Goal: Task Accomplishment & Management: Manage account settings

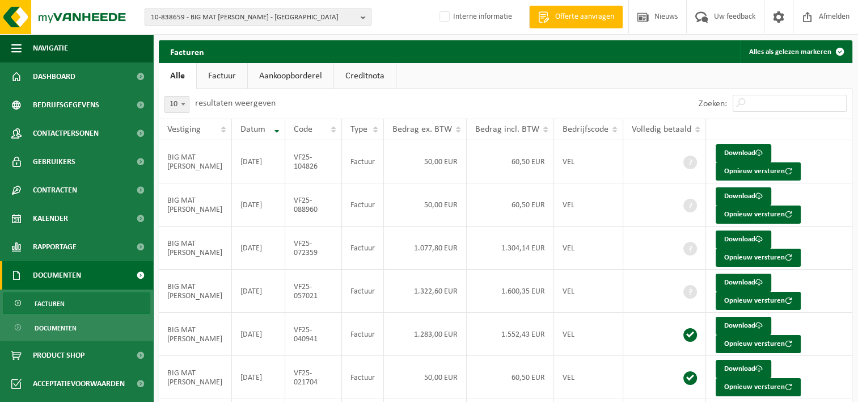
click at [202, 18] on span "10-838659 - BIG MAT CATALDO - LIÈGE" at bounding box center [253, 17] width 205 height 17
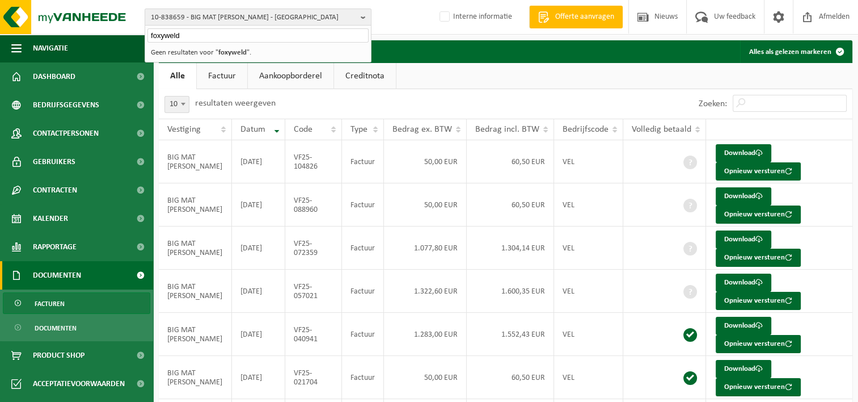
type input "foxyweld"
drag, startPoint x: 186, startPoint y: 39, endPoint x: 127, endPoint y: 34, distance: 58.6
click at [127, 34] on div "10-838659 - BIG MAT CATALDO - LIÈGE foxyweld 10-838659 - BIG MAT CATALDO - LIÈG…" at bounding box center [429, 305] width 858 height 610
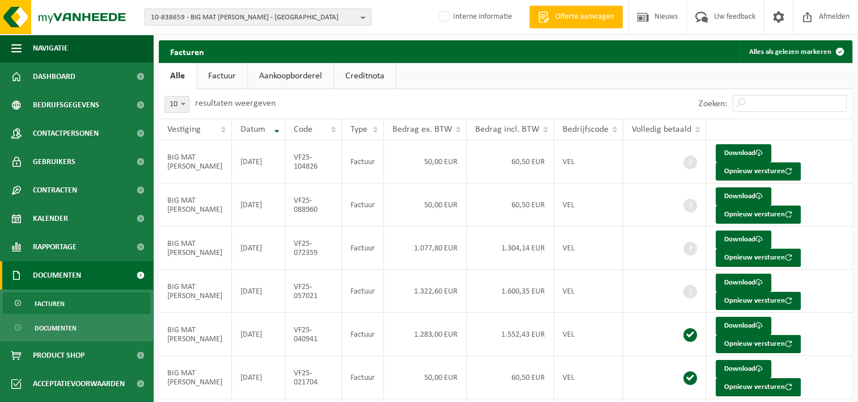
click at [179, 15] on span "10-838659 - BIG MAT CATALDO - LIÈGE" at bounding box center [253, 17] width 205 height 17
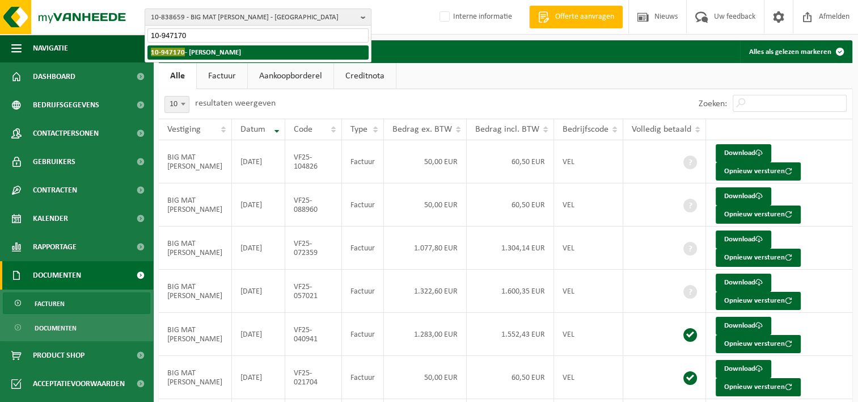
type input "10-947170"
click at [235, 50] on strong "10-947170 - AMBIOSE - FERNELMONT" at bounding box center [196, 52] width 90 height 9
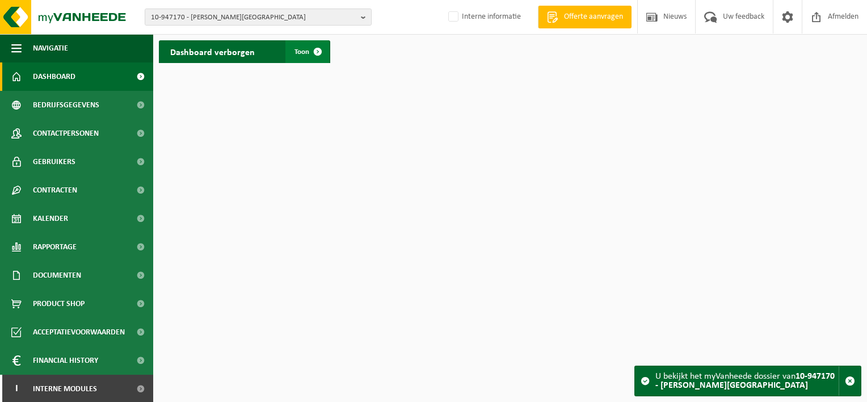
click at [315, 48] on span at bounding box center [317, 51] width 23 height 23
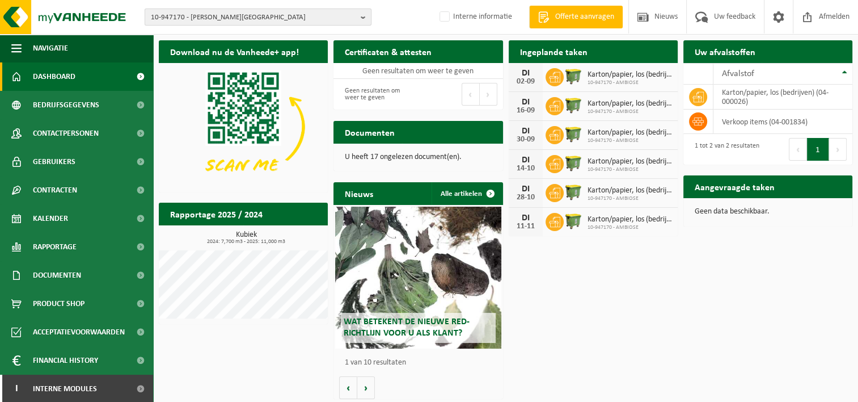
click at [201, 16] on span "10-947170 - [PERSON_NAME][GEOGRAPHIC_DATA]" at bounding box center [253, 17] width 205 height 17
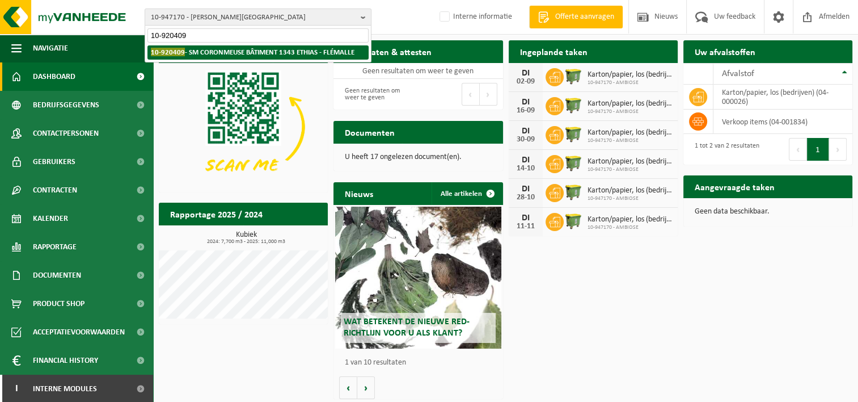
type input "10-920409"
click at [227, 52] on strong "10-920409 - SM CORONMEUSE BÂTIMENT 1343 ETHIAS - FLÉMALLE" at bounding box center [253, 52] width 204 height 9
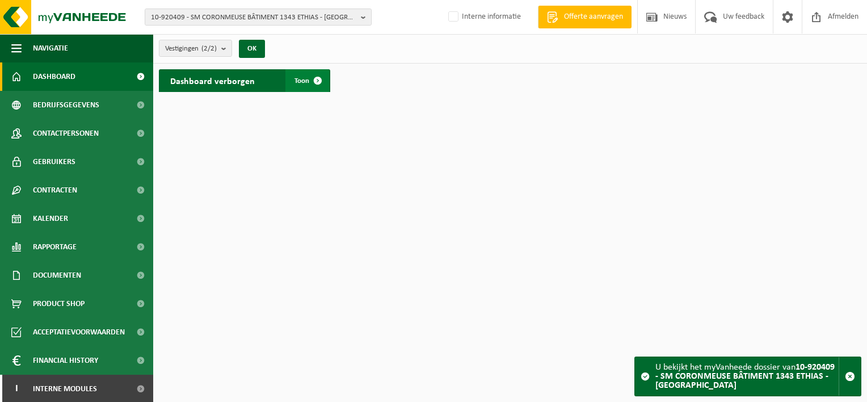
click at [309, 79] on span at bounding box center [317, 80] width 23 height 23
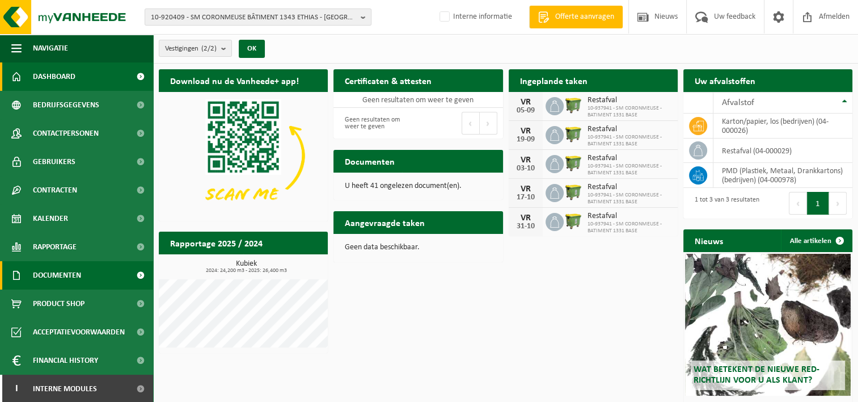
click at [75, 287] on span "Documenten" at bounding box center [57, 275] width 48 height 28
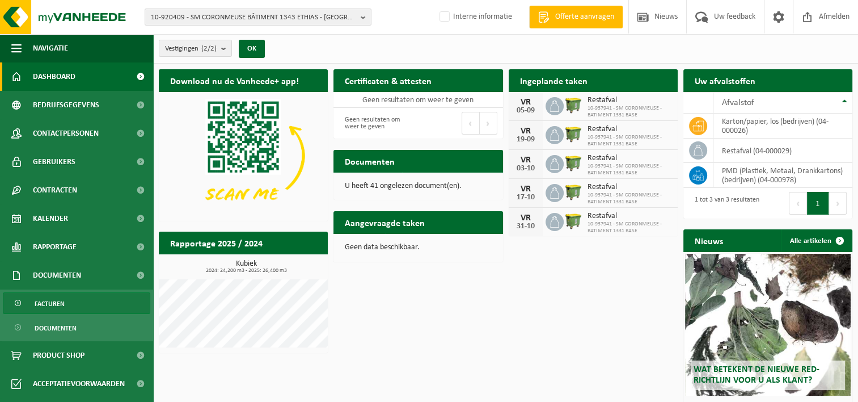
click at [75, 307] on link "Facturen" at bounding box center [77, 303] width 148 height 22
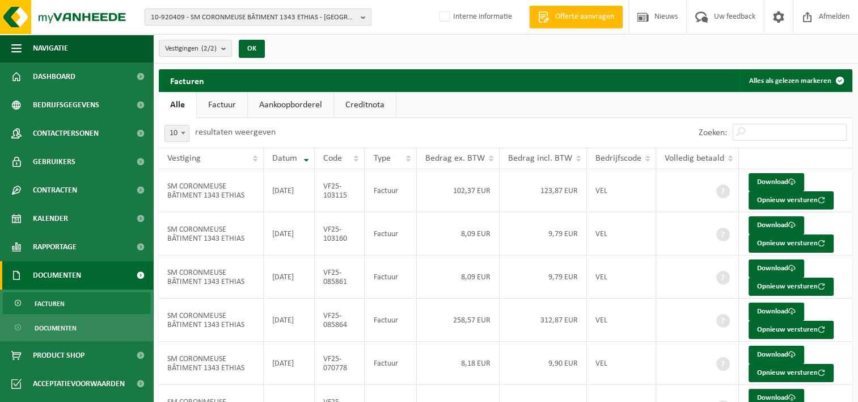
click at [266, 16] on span "10-920409 - SM CORONMEUSE BÂTIMENT 1343 ETHIAS - [GEOGRAPHIC_DATA]" at bounding box center [253, 17] width 205 height 17
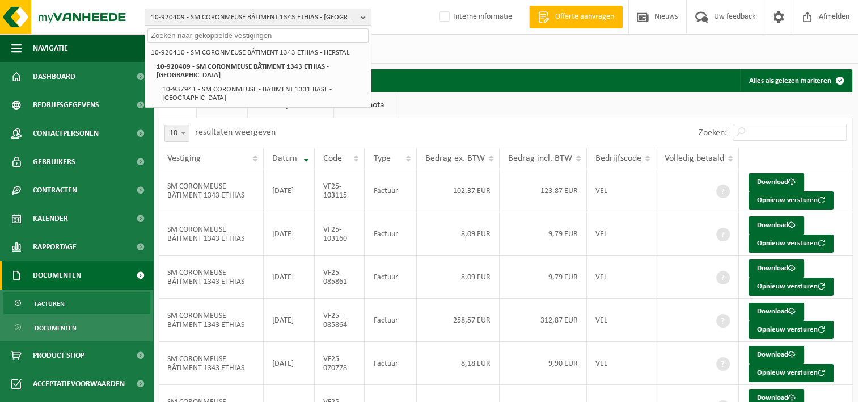
click at [203, 36] on input "text" at bounding box center [258, 35] width 221 height 14
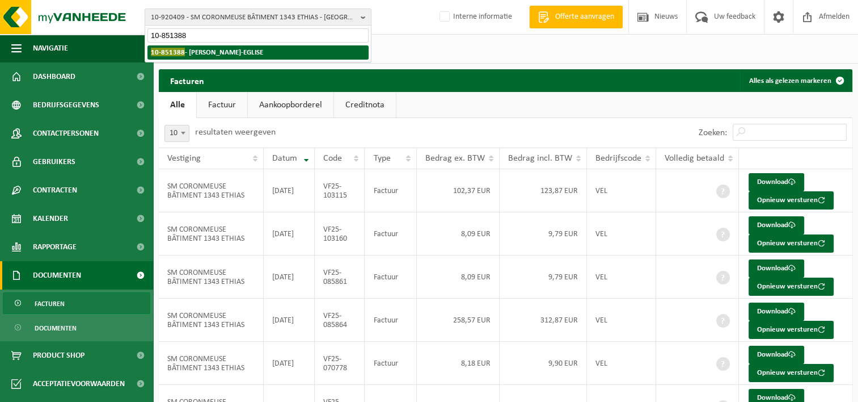
type input "10-851388"
click at [227, 51] on strong "10-851388 - FRIPPIAT YVES - AUTRE-EGLISE" at bounding box center [207, 52] width 112 height 9
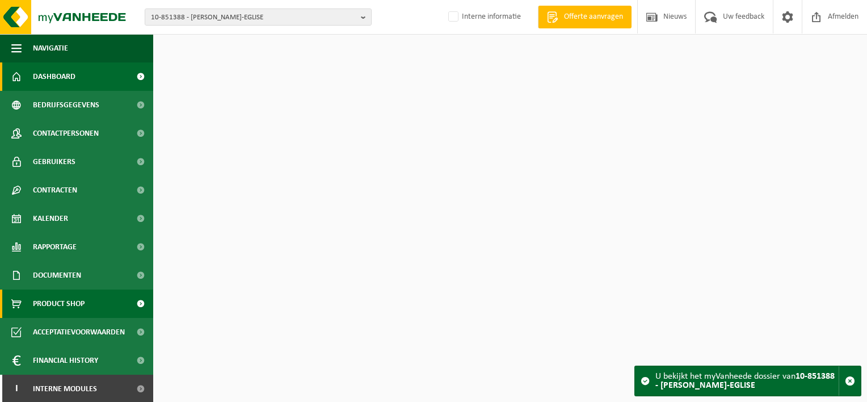
click at [43, 302] on span "Product Shop" at bounding box center [59, 303] width 52 height 28
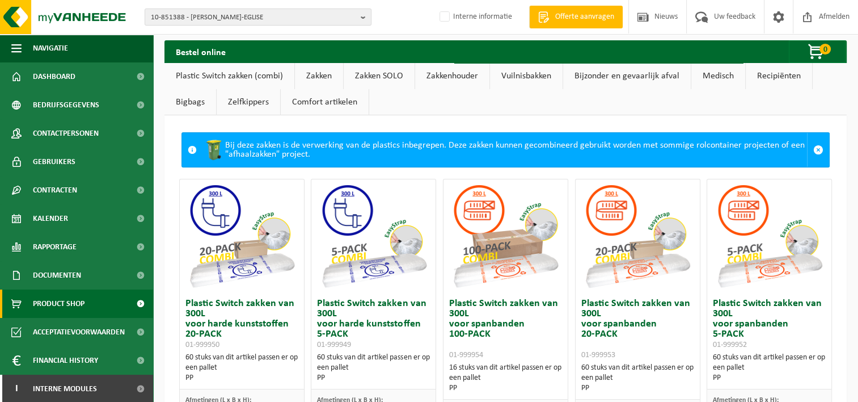
click at [67, 278] on span "Documenten" at bounding box center [57, 275] width 48 height 28
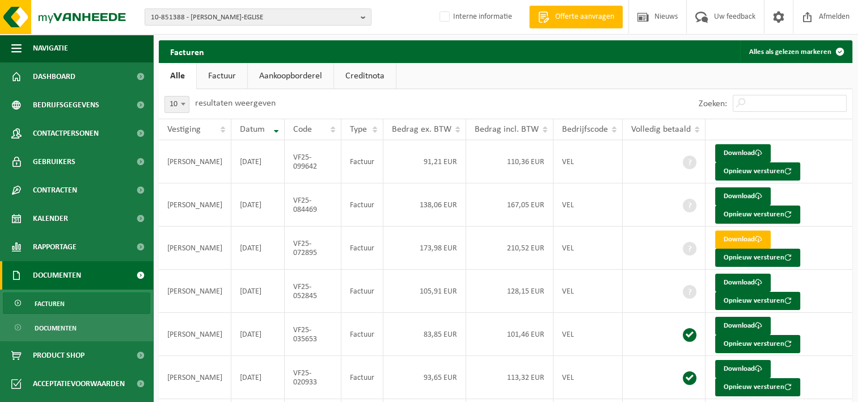
click at [76, 302] on link "Facturen" at bounding box center [77, 303] width 148 height 22
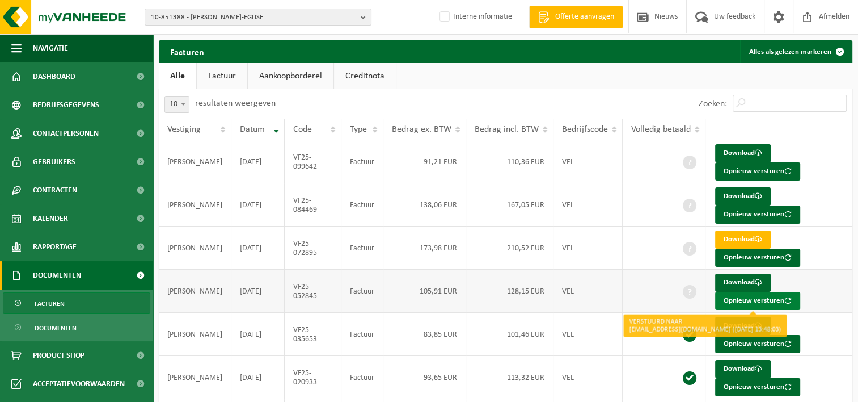
click at [727, 301] on button "Opnieuw versturen" at bounding box center [757, 301] width 85 height 18
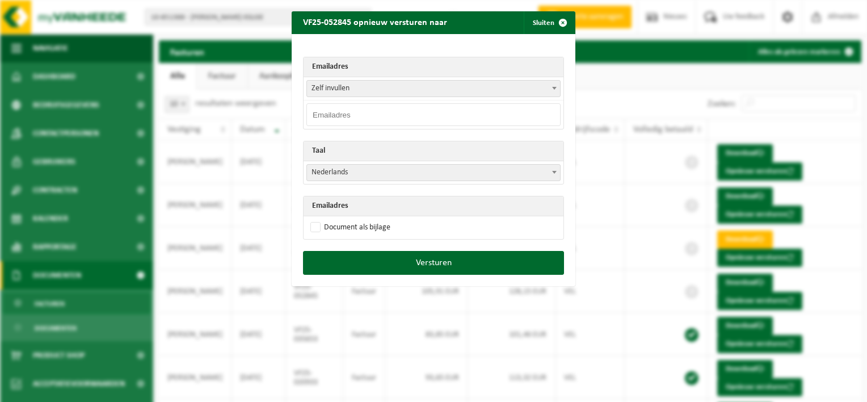
click at [370, 87] on span "Zelf invullen" at bounding box center [433, 89] width 253 height 16
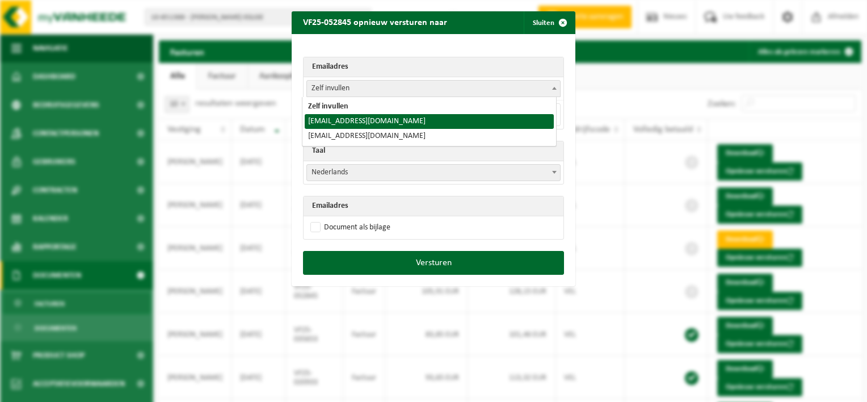
select select "frippiatyves@hotmail.com"
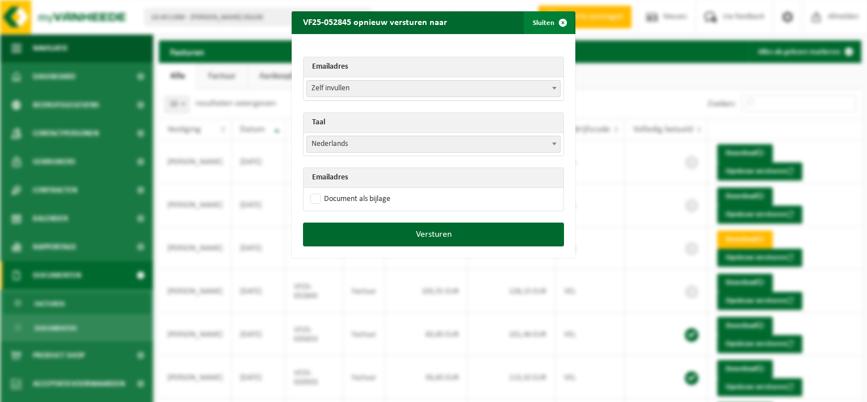
click at [560, 20] on span "button" at bounding box center [562, 22] width 23 height 23
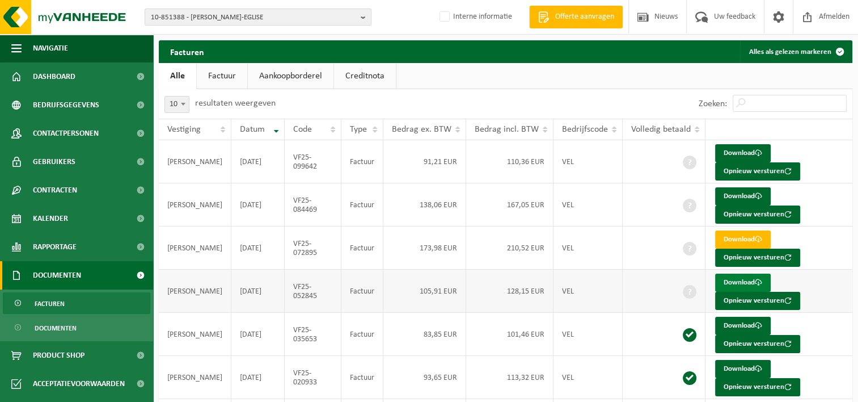
click at [733, 283] on link "Download" at bounding box center [743, 282] width 56 height 18
click at [733, 238] on link "Download" at bounding box center [743, 239] width 56 height 18
click at [730, 192] on link "Download" at bounding box center [743, 196] width 56 height 18
click at [729, 149] on link "Download" at bounding box center [743, 153] width 56 height 18
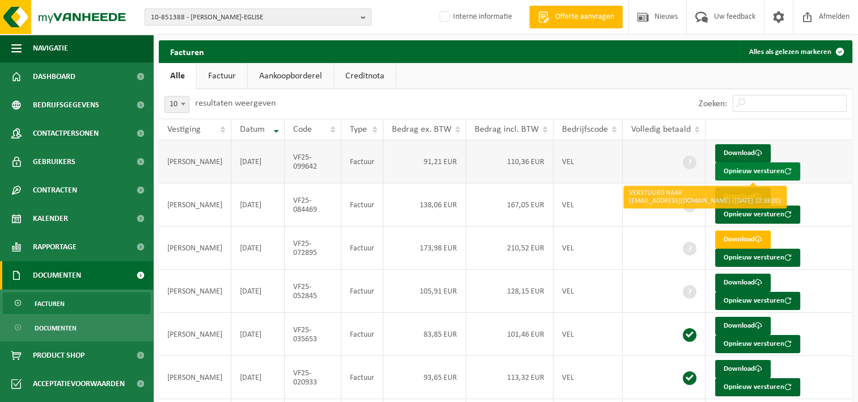
click at [733, 171] on button "Opnieuw versturen" at bounding box center [757, 171] width 85 height 18
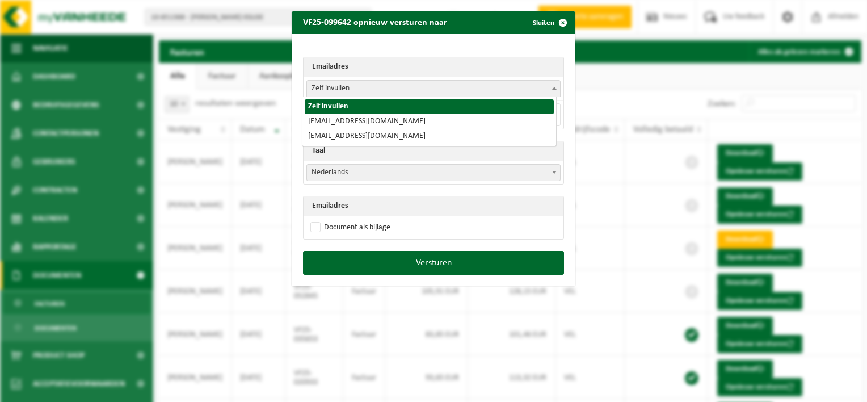
click at [368, 89] on span "Zelf invullen" at bounding box center [433, 89] width 253 height 16
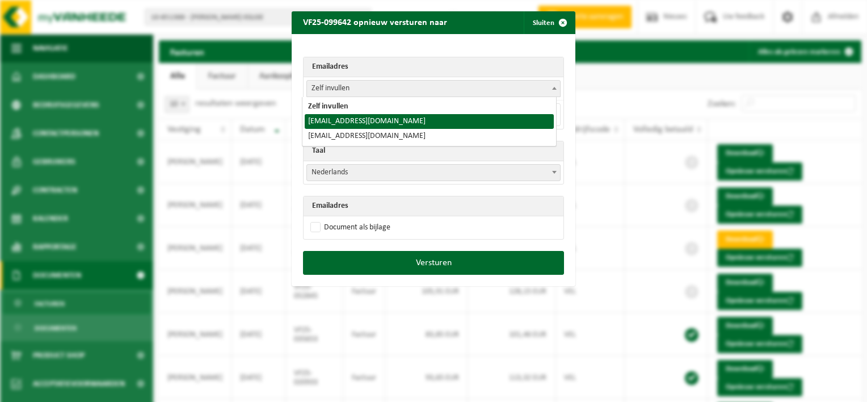
select select "frippiatyves@hotmail.com"
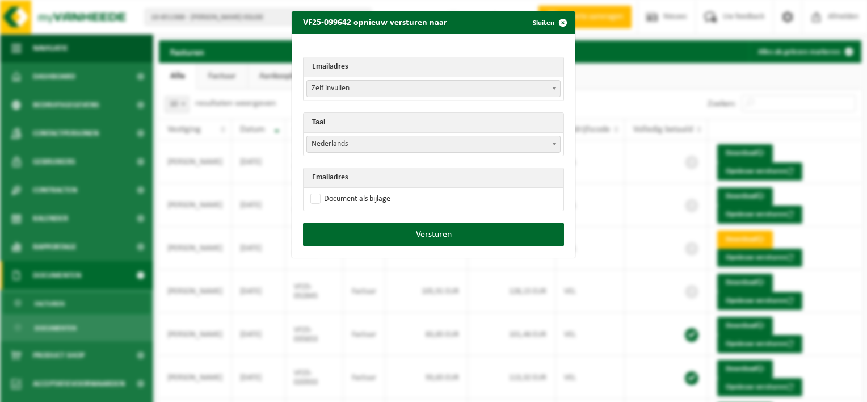
click at [344, 89] on span "Zelf invullen" at bounding box center [433, 89] width 253 height 16
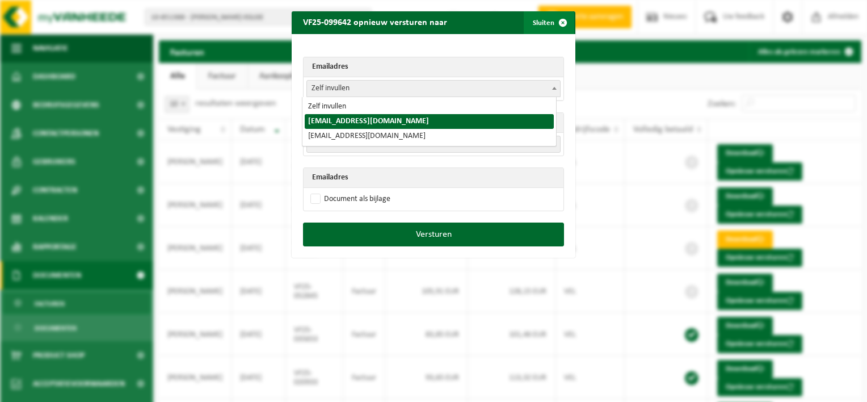
click at [555, 19] on span "button" at bounding box center [562, 22] width 23 height 23
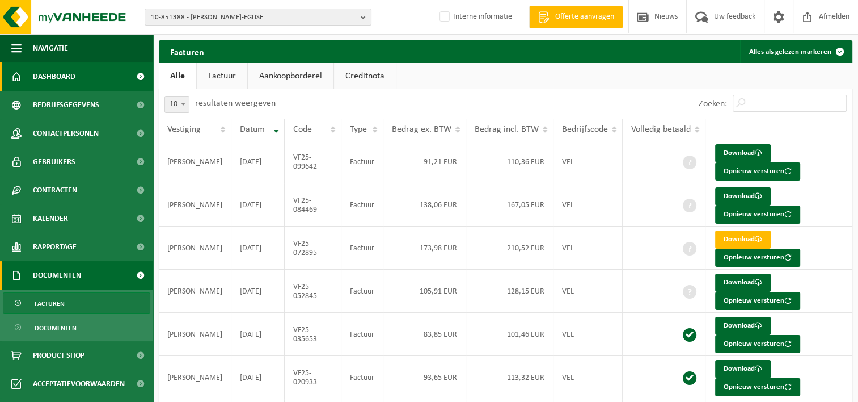
click at [69, 75] on span "Dashboard" at bounding box center [54, 76] width 43 height 28
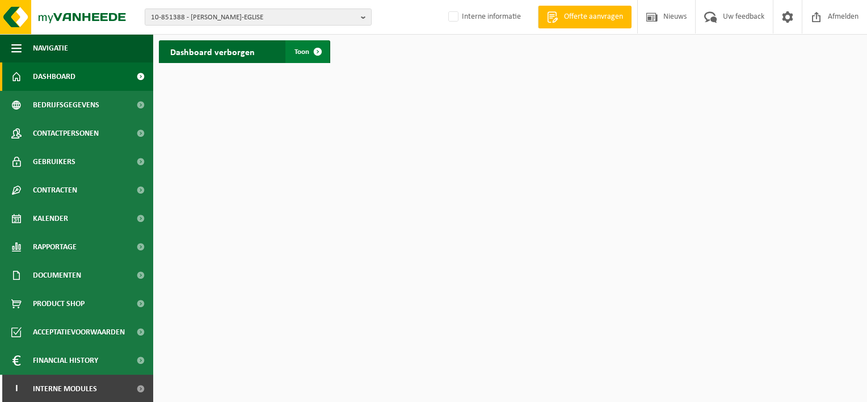
click at [310, 48] on span at bounding box center [317, 51] width 23 height 23
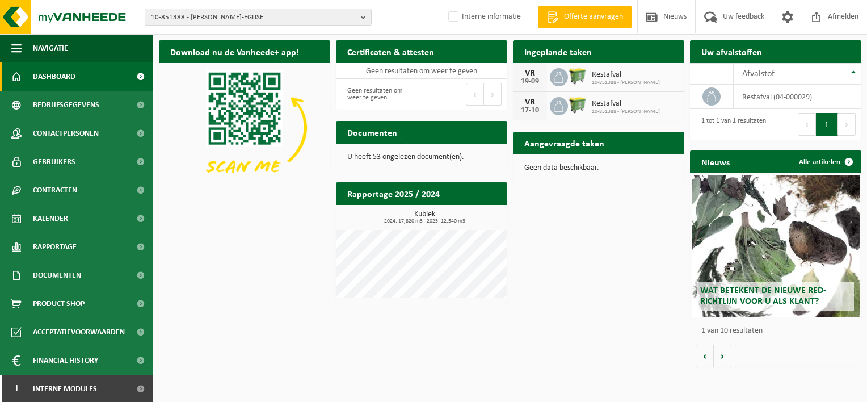
click at [565, 149] on h2 "Aangevraagde taken" at bounding box center [564, 143] width 103 height 22
